Goal: Information Seeking & Learning: Learn about a topic

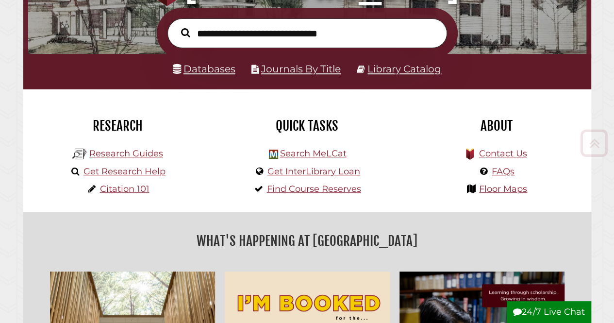
scroll to position [199, 0]
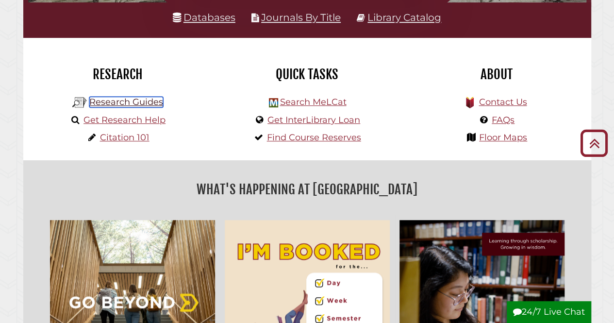
click at [151, 98] on link "Research Guides" at bounding box center [126, 102] width 74 height 11
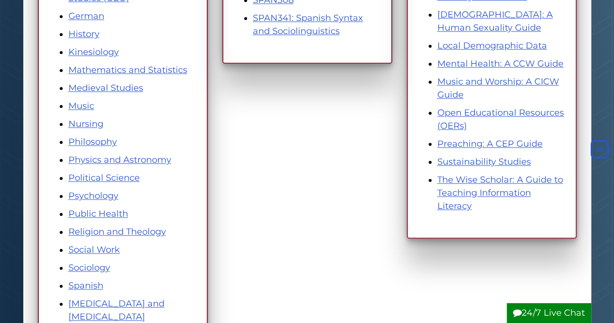
scroll to position [80, 0]
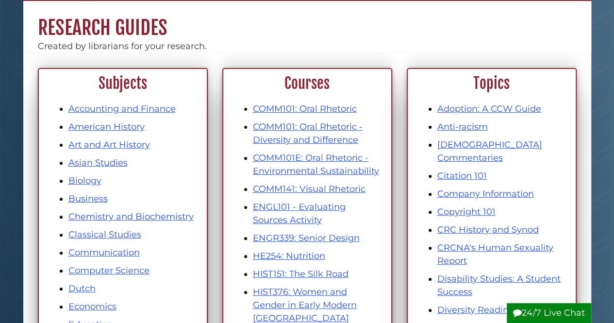
click at [439, 49] on div "Created by librarians for your research." at bounding box center [307, 46] width 568 height 13
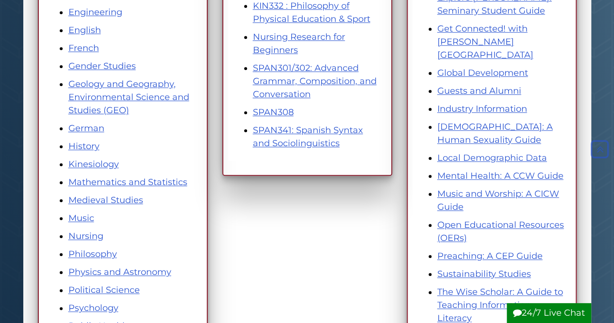
scroll to position [411, 0]
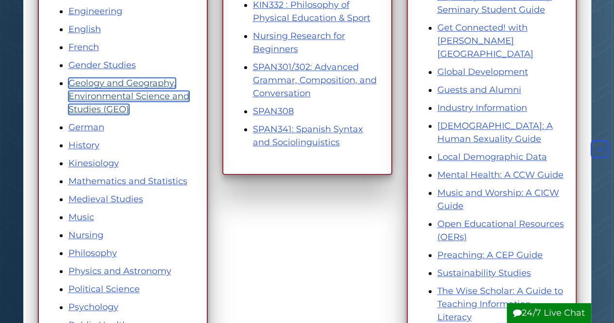
click at [116, 103] on link "Geology and Geography, Environmental Science and Studies (GEO)" at bounding box center [128, 96] width 121 height 37
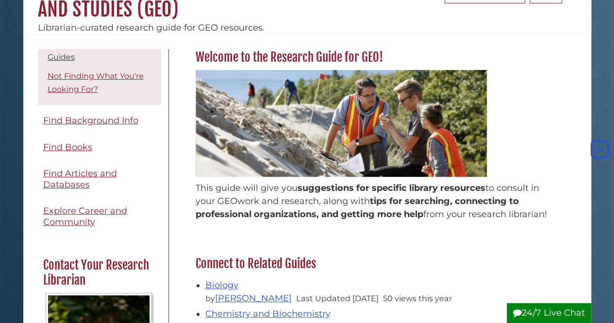
scroll to position [69, 0]
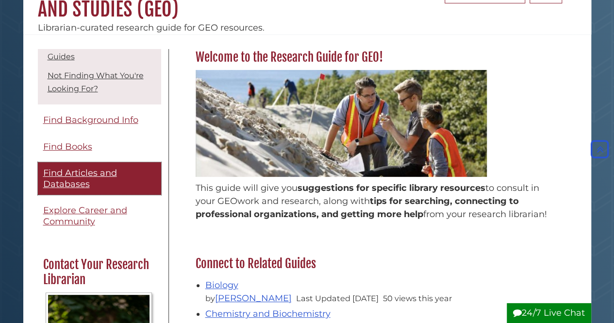
click at [80, 180] on span "Find Articles and Databases" at bounding box center [80, 178] width 74 height 22
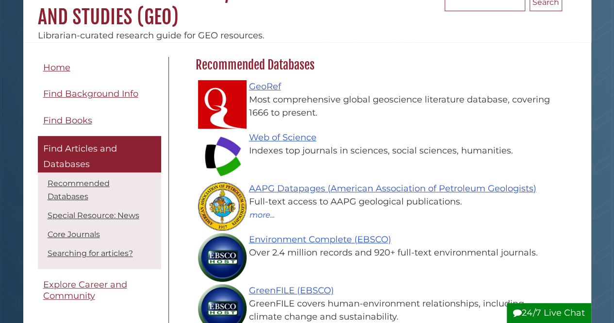
scroll to position [119, 0]
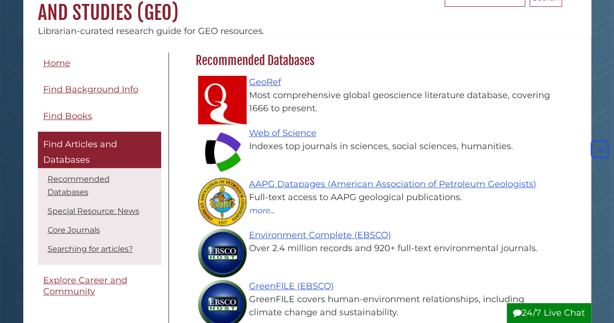
click at [108, 167] on li "Find Articles and Databases Recommended Databases Special Resource: News Core J…" at bounding box center [99, 198] width 123 height 133
click at [302, 132] on link "Web of Science" at bounding box center [282, 133] width 67 height 11
